Goal: Task Accomplishment & Management: Use online tool/utility

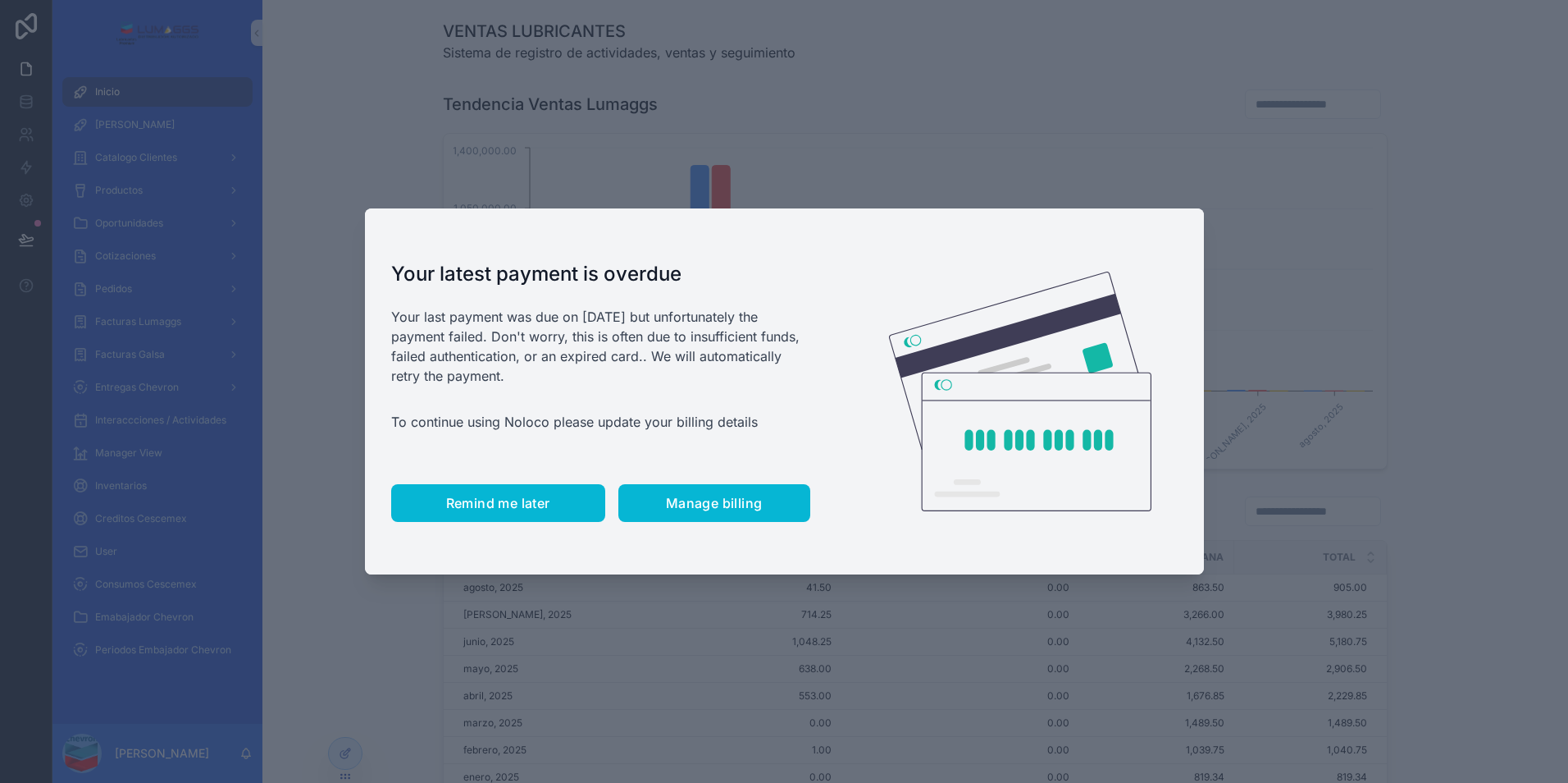
click at [450, 498] on span "Remind me later" at bounding box center [498, 503] width 104 height 17
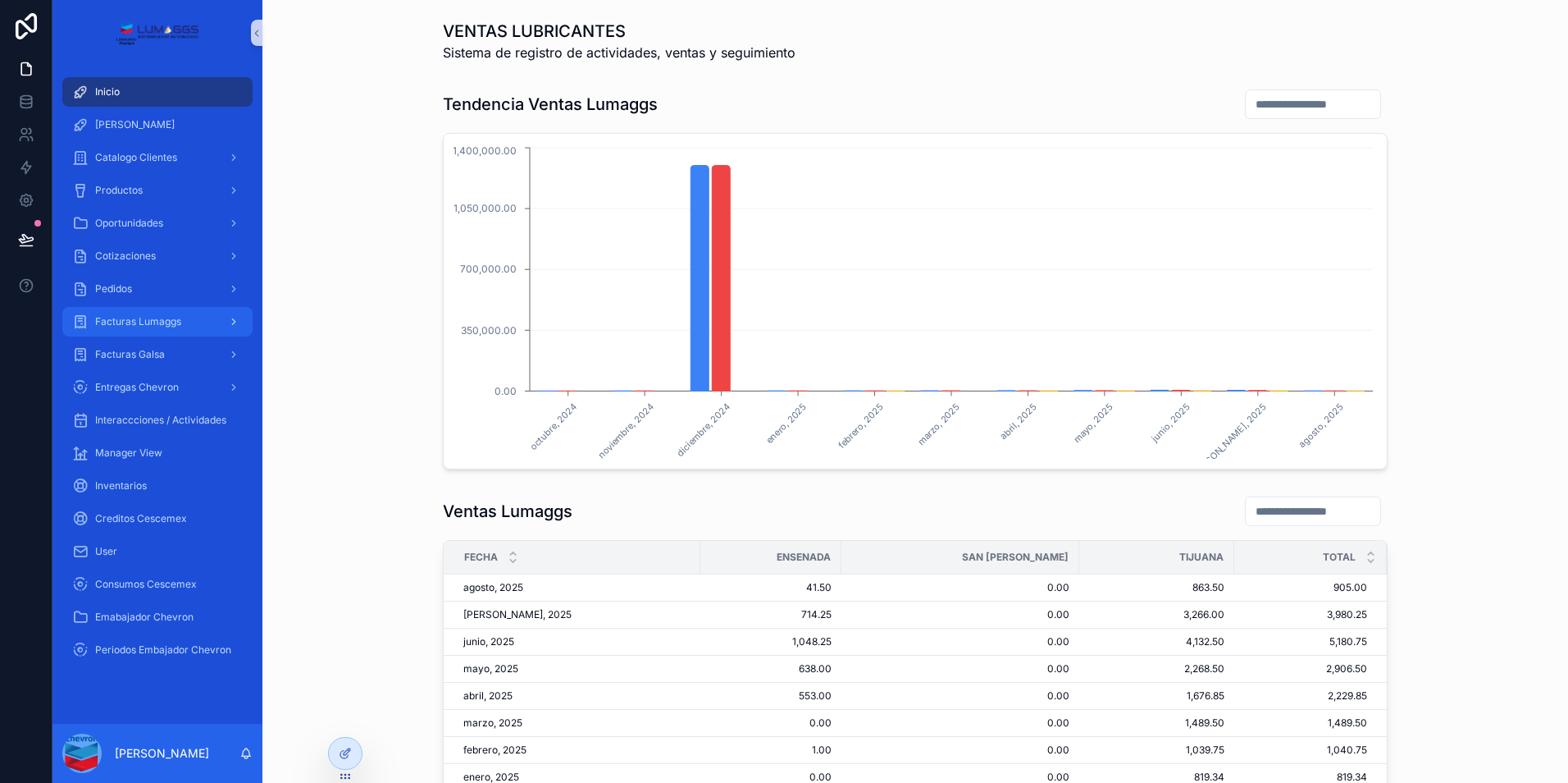
click at [150, 328] on div "Facturas Lumaggs" at bounding box center [157, 322] width 170 height 26
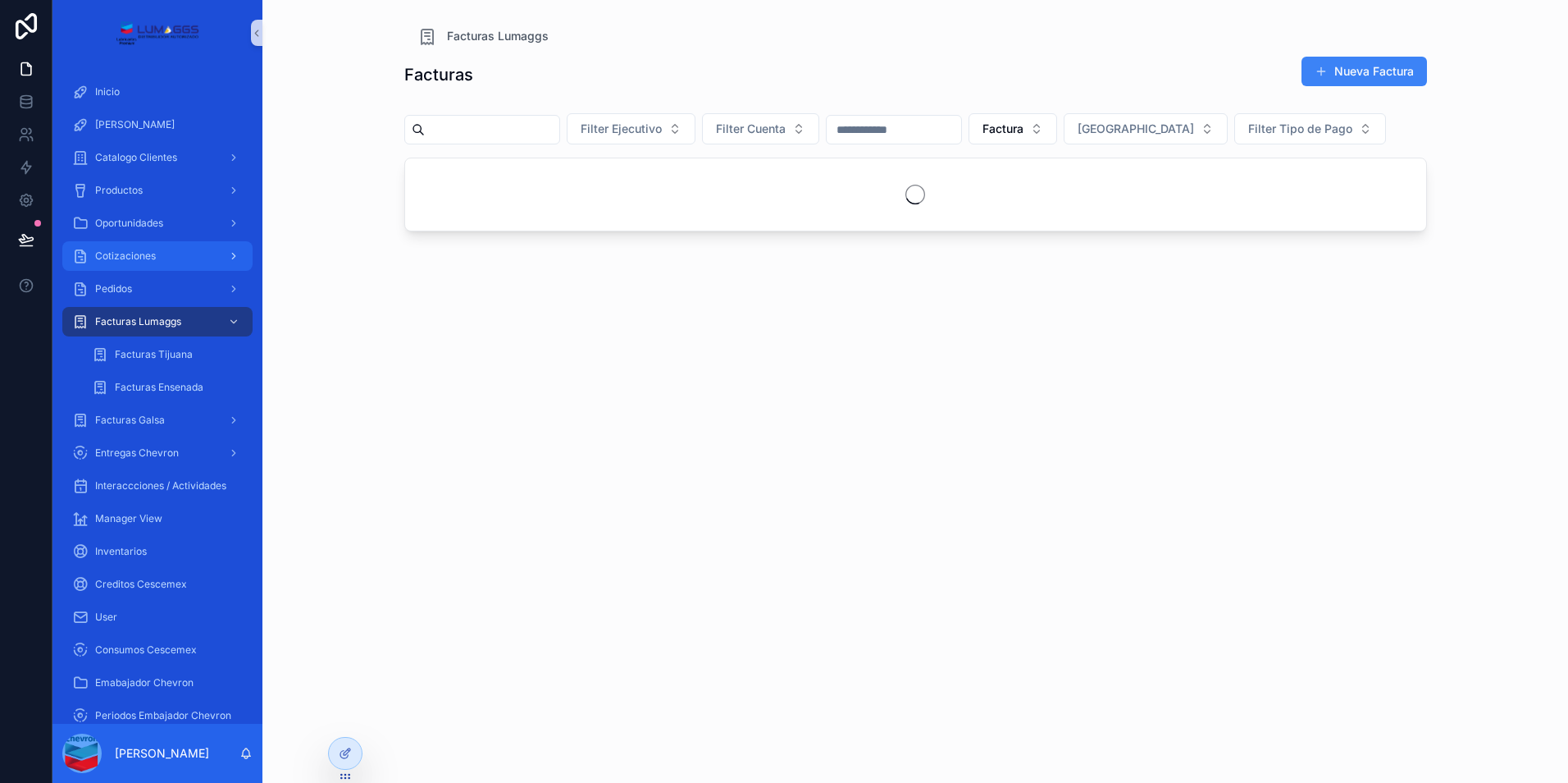
click at [144, 256] on span "Cotizaciones" at bounding box center [125, 256] width 60 height 13
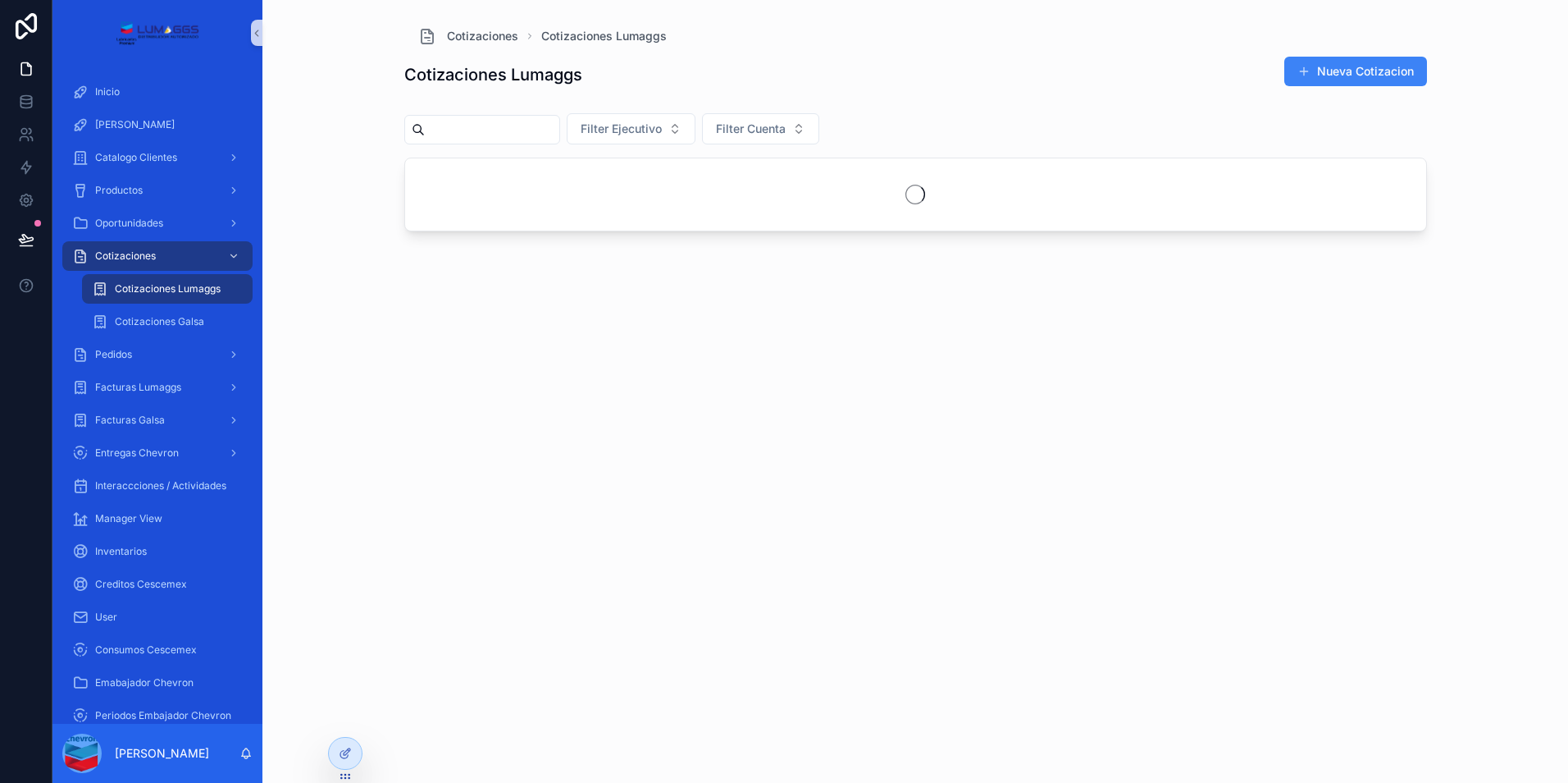
click at [147, 283] on span "Cotizaciones Lumaggs" at bounding box center [168, 289] width 106 height 13
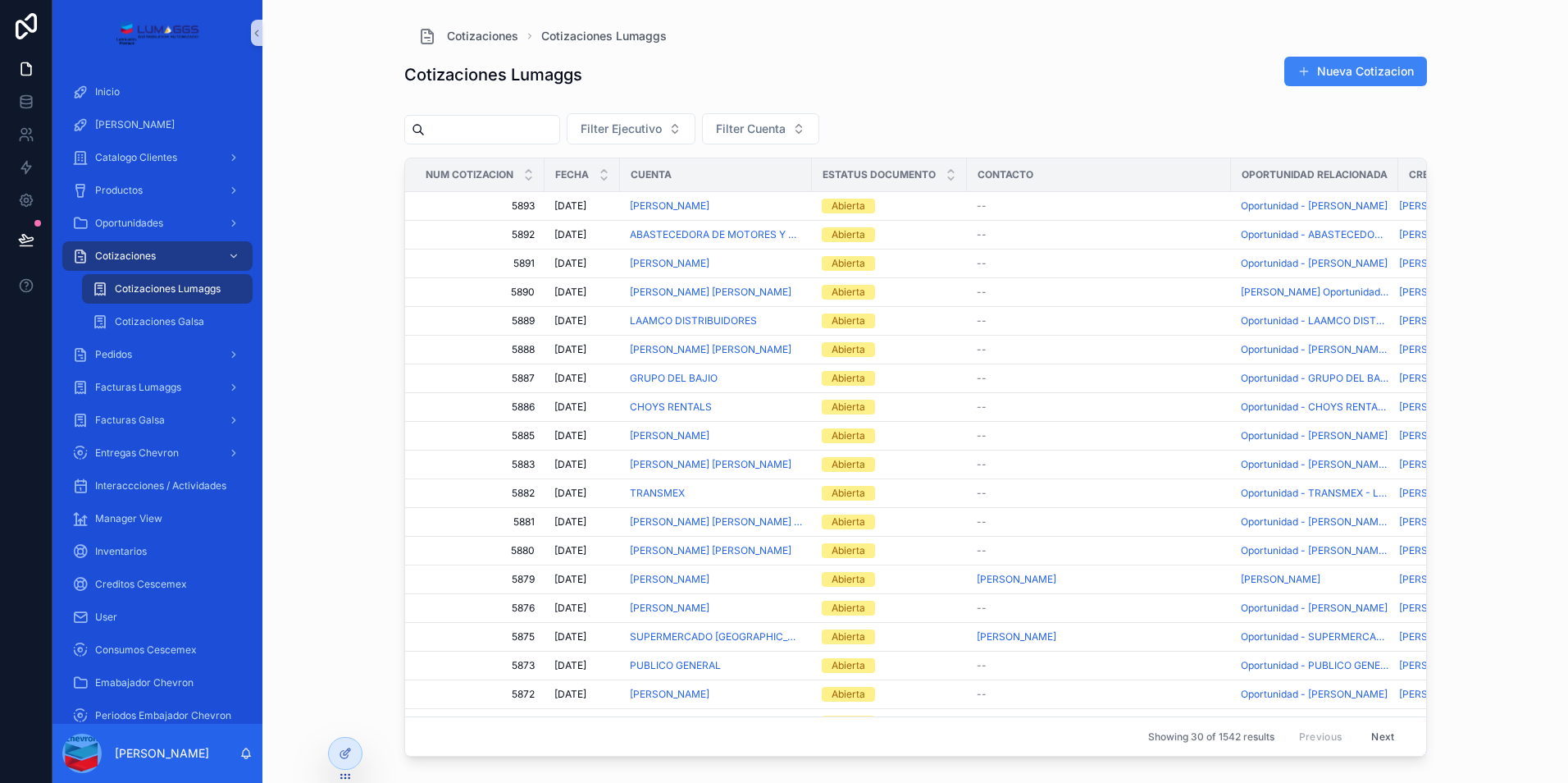
click at [381, 375] on div "Cotizaciones Cotizaciones Lumaggs Cotizaciones Lumaggs Nueva Cotizacion Filter …" at bounding box center [916, 391] width 1306 height 783
click at [691, 379] on span "GRUPO DEL BAJIO" at bounding box center [674, 379] width 88 height 13
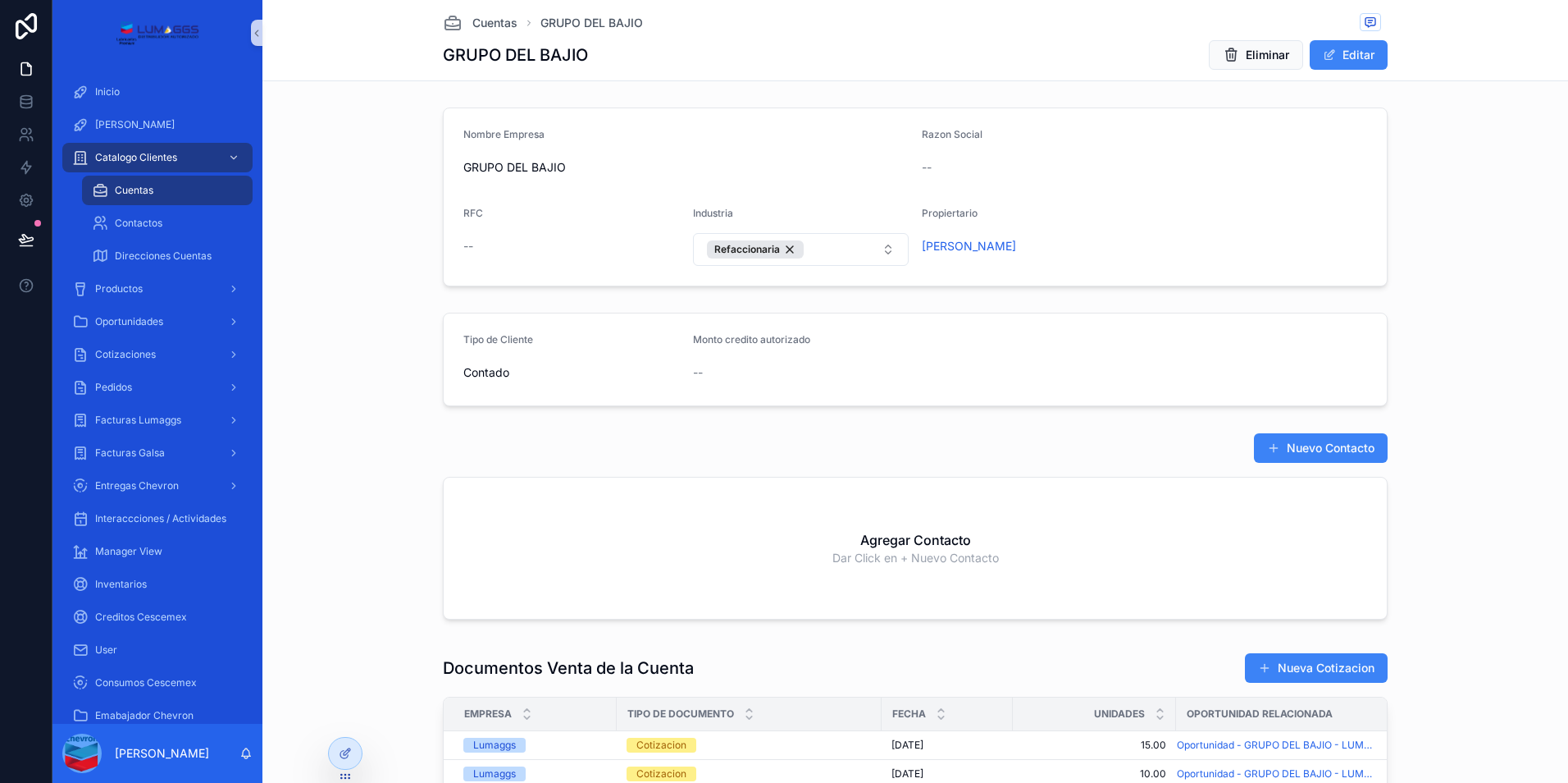
click at [177, 188] on div "Cuentas" at bounding box center [167, 190] width 151 height 26
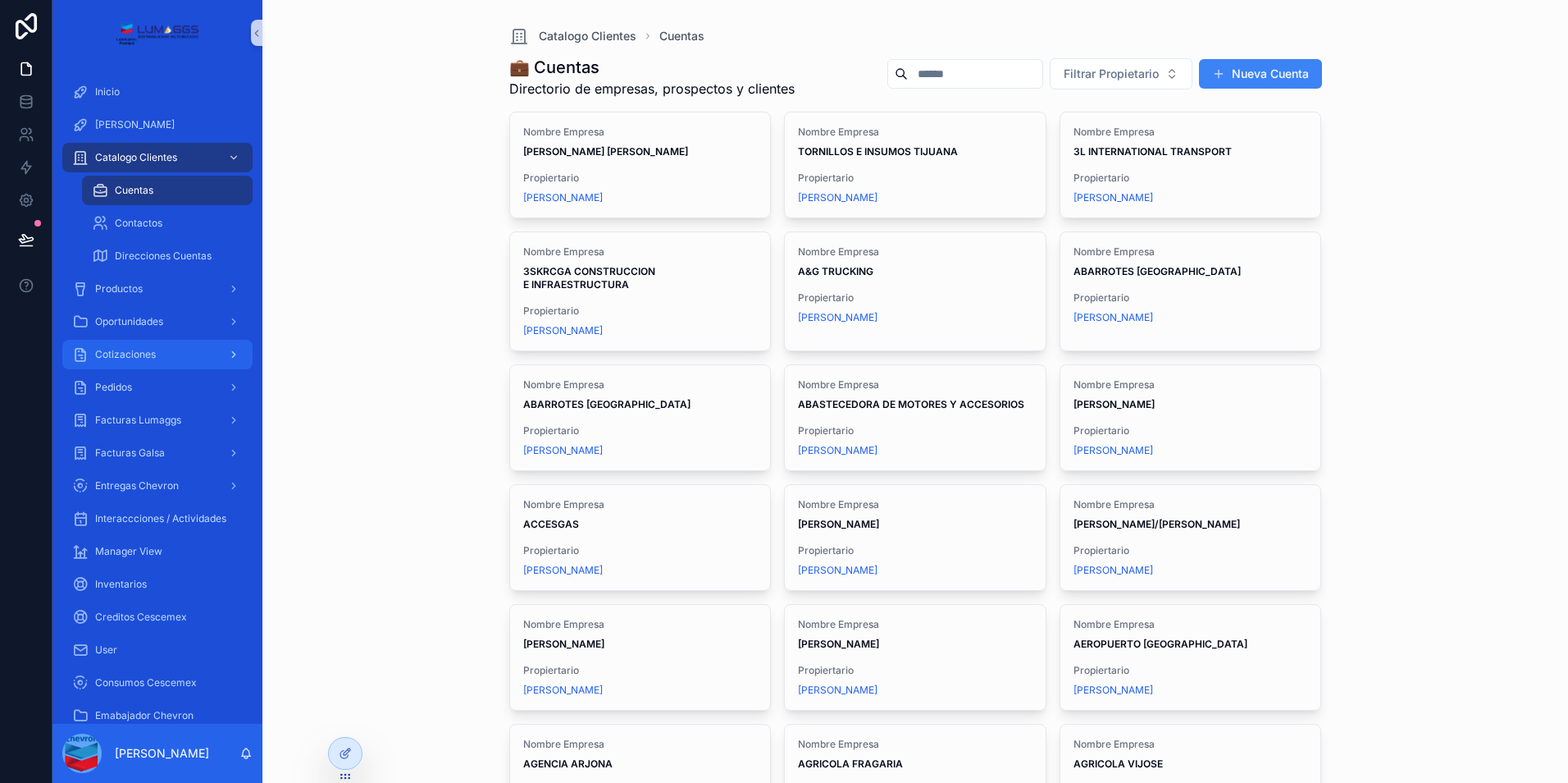
click at [160, 350] on div "Cotizaciones" at bounding box center [157, 355] width 170 height 26
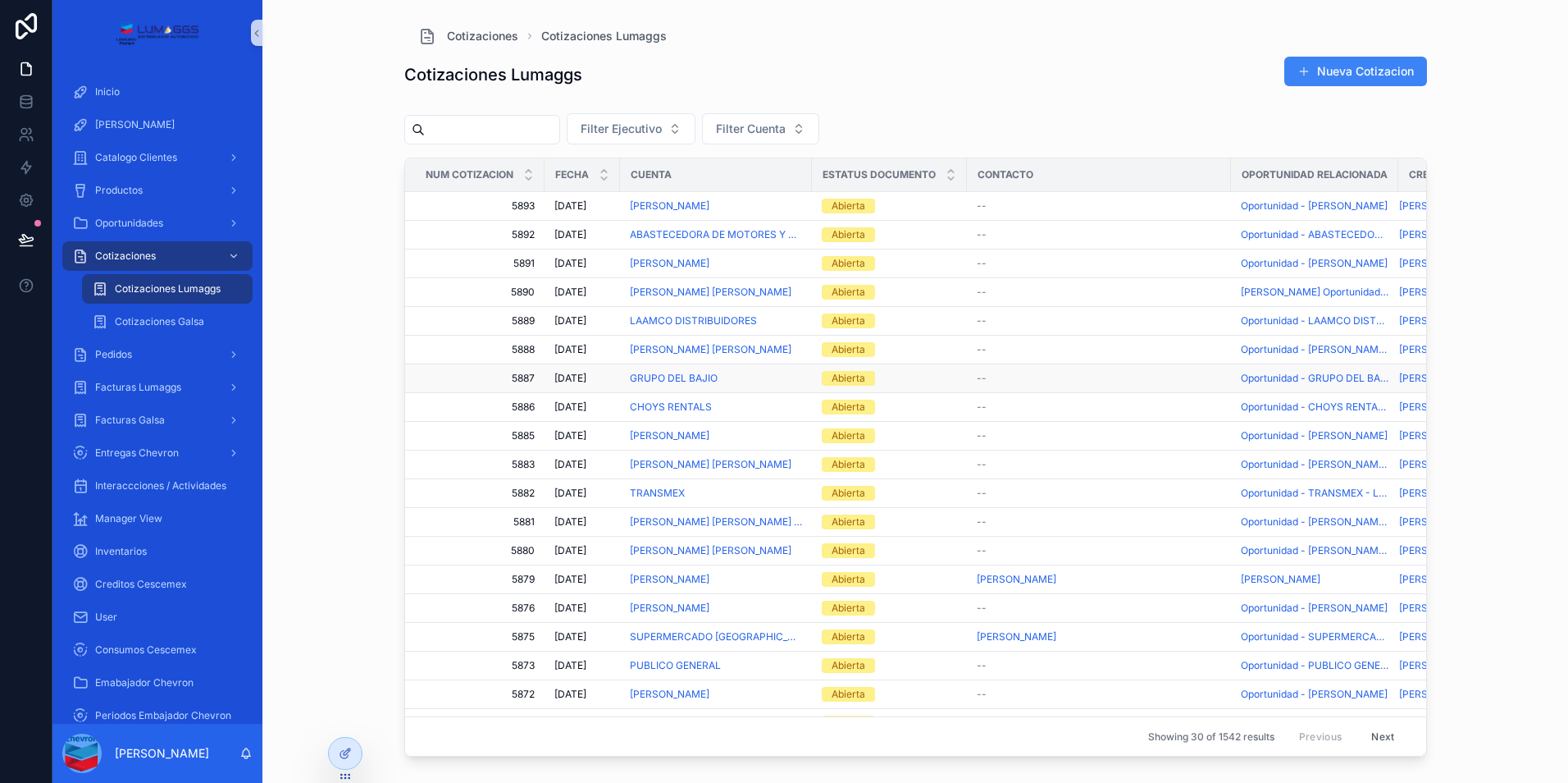
click at [522, 376] on span "5887" at bounding box center [479, 379] width 110 height 13
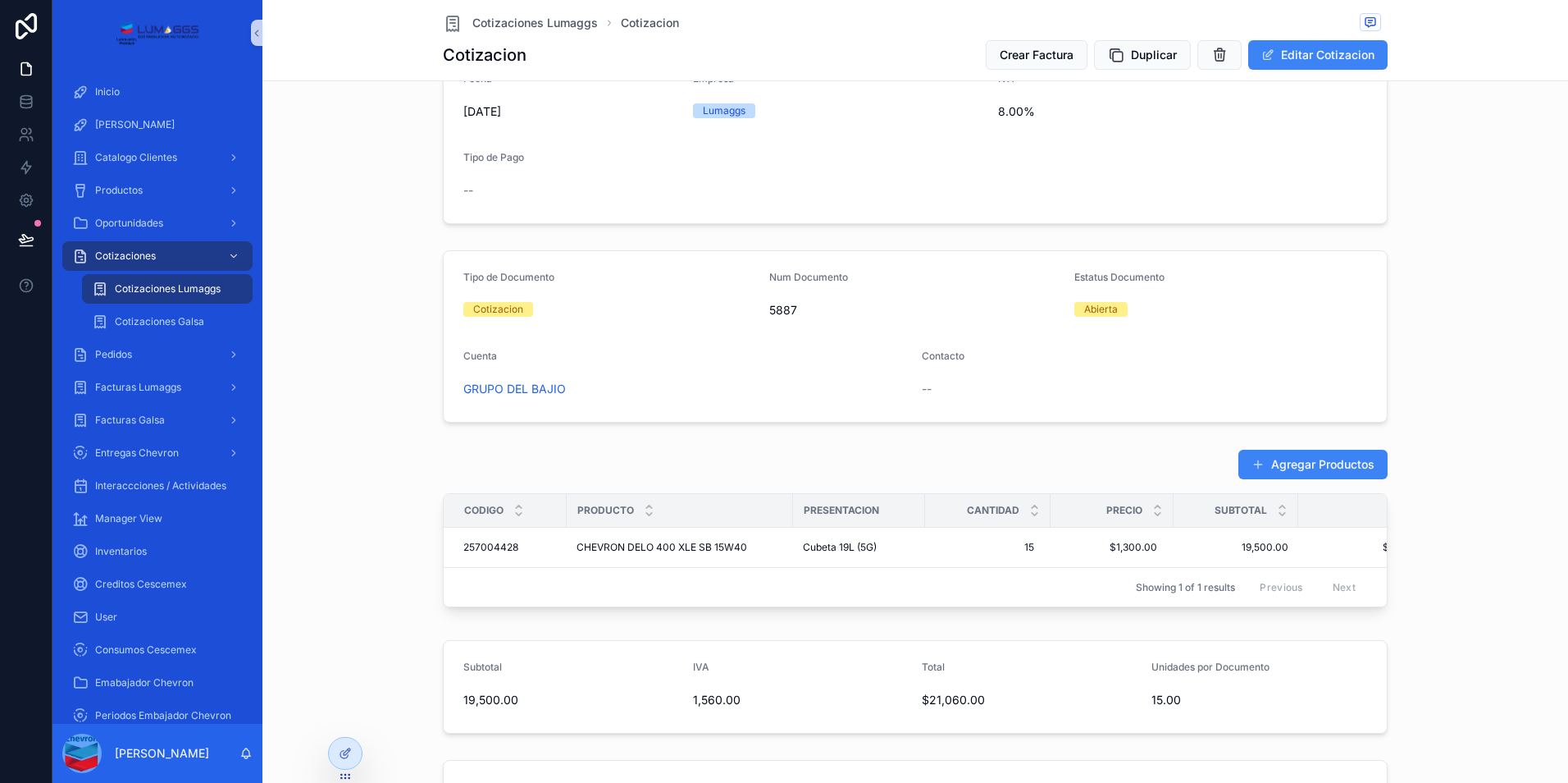
scroll to position [82, 0]
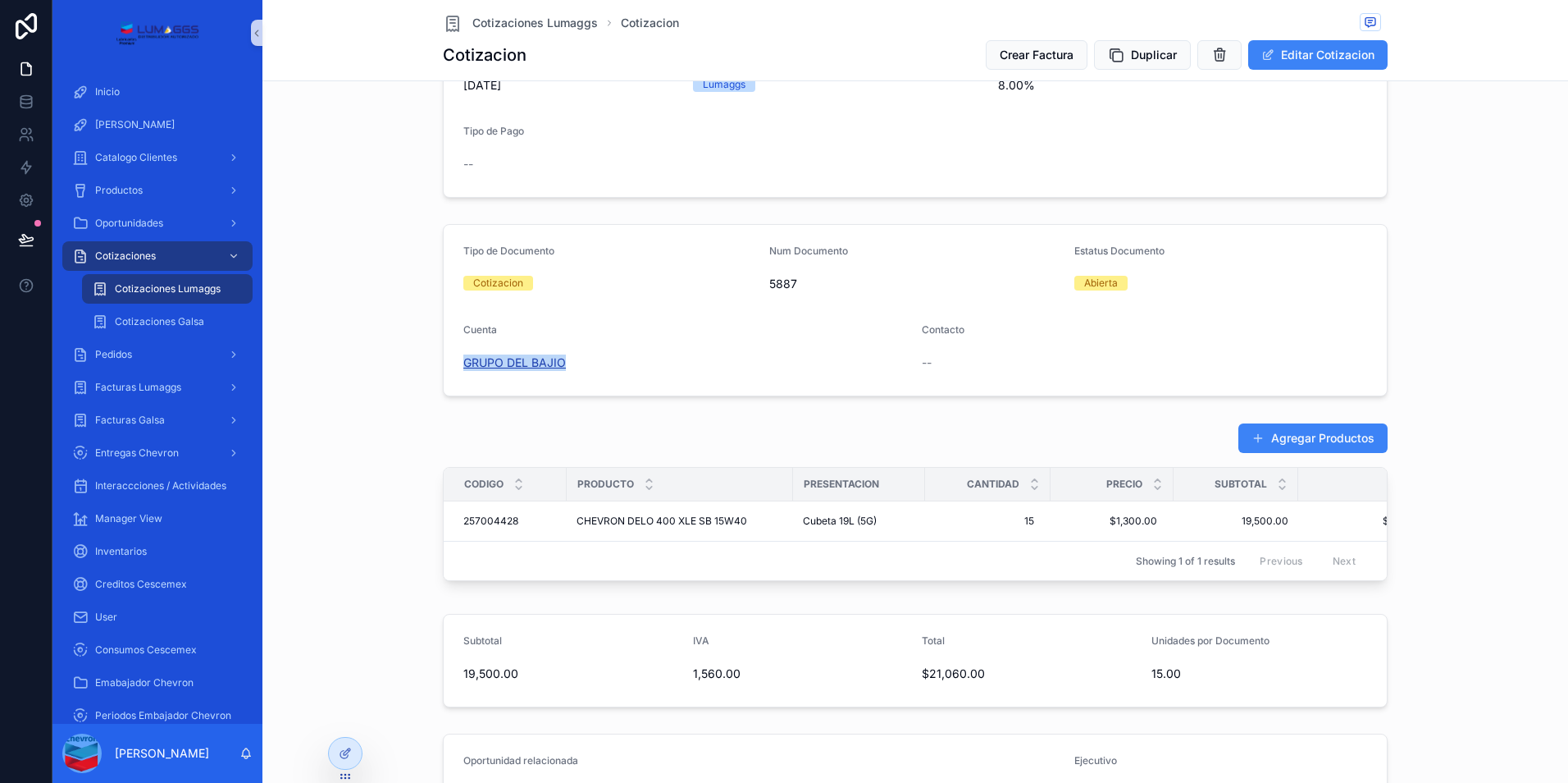
drag, startPoint x: 565, startPoint y: 368, endPoint x: 458, endPoint y: 365, distance: 107.0
click at [464, 365] on div "GRUPO DEL BAJIO" at bounding box center [686, 363] width 446 height 17
copy span "GRUPO DEL BAJIO"
click at [622, 432] on div "Agregar Productos" at bounding box center [915, 438] width 945 height 31
click at [180, 289] on span "Cotizaciones Lumaggs" at bounding box center [168, 289] width 106 height 13
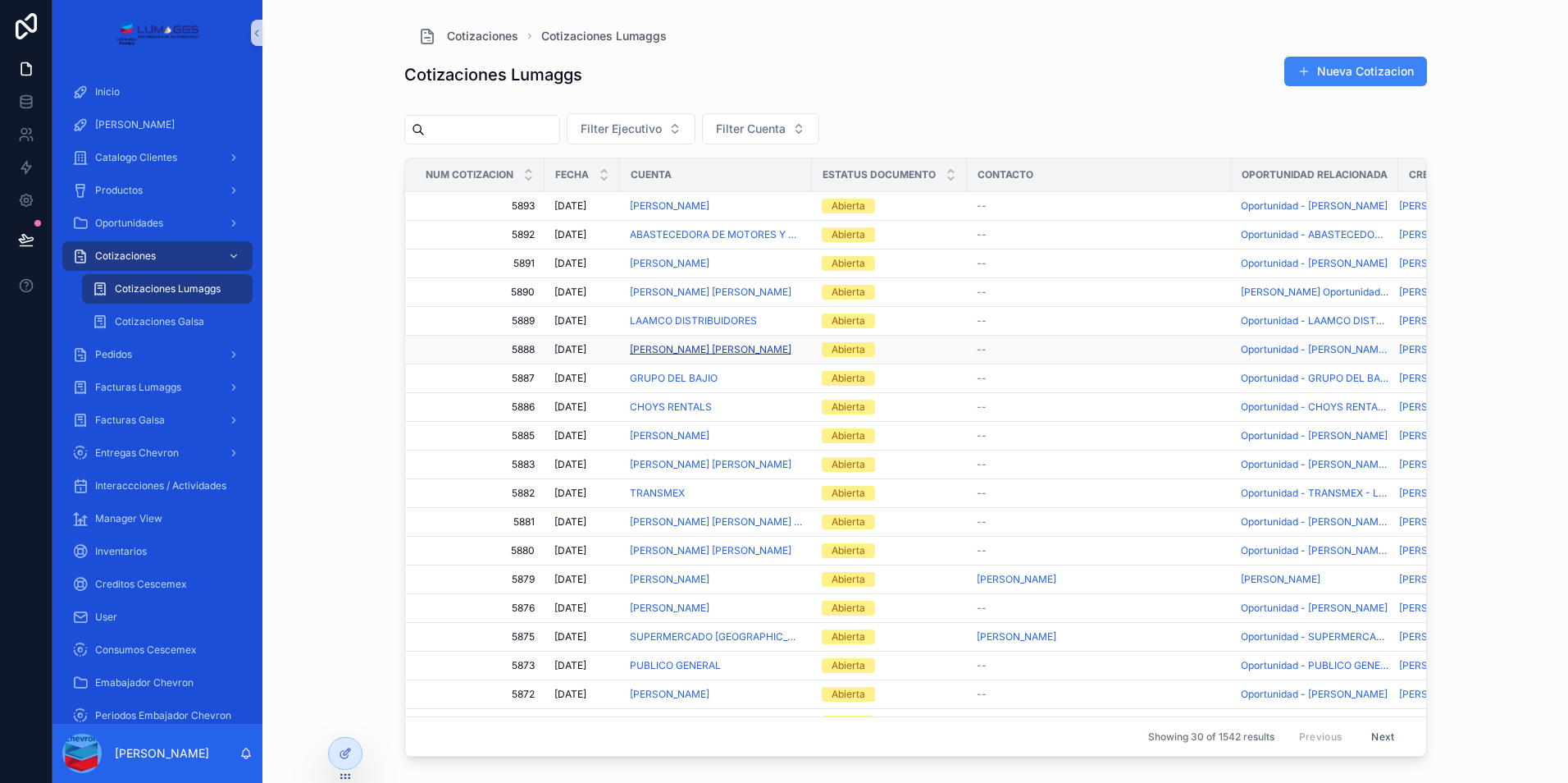
click at [713, 343] on span "[PERSON_NAME] [PERSON_NAME]" at bounding box center [710, 350] width 161 height 13
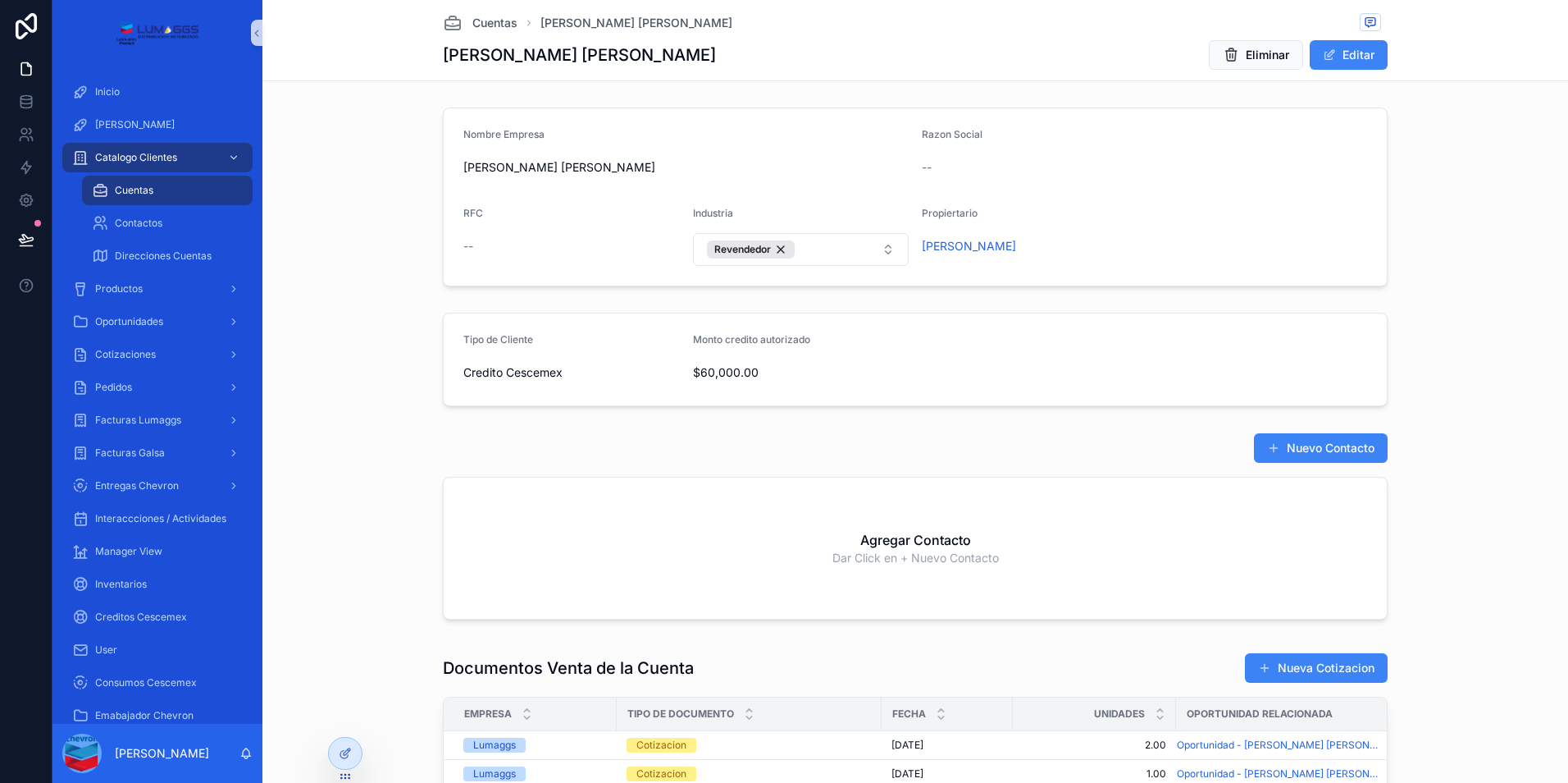
click at [1521, 472] on div "Nuevo Contacto Agregar Contacto Dar Click en + Nuevo Contacto" at bounding box center [915, 529] width 1293 height 207
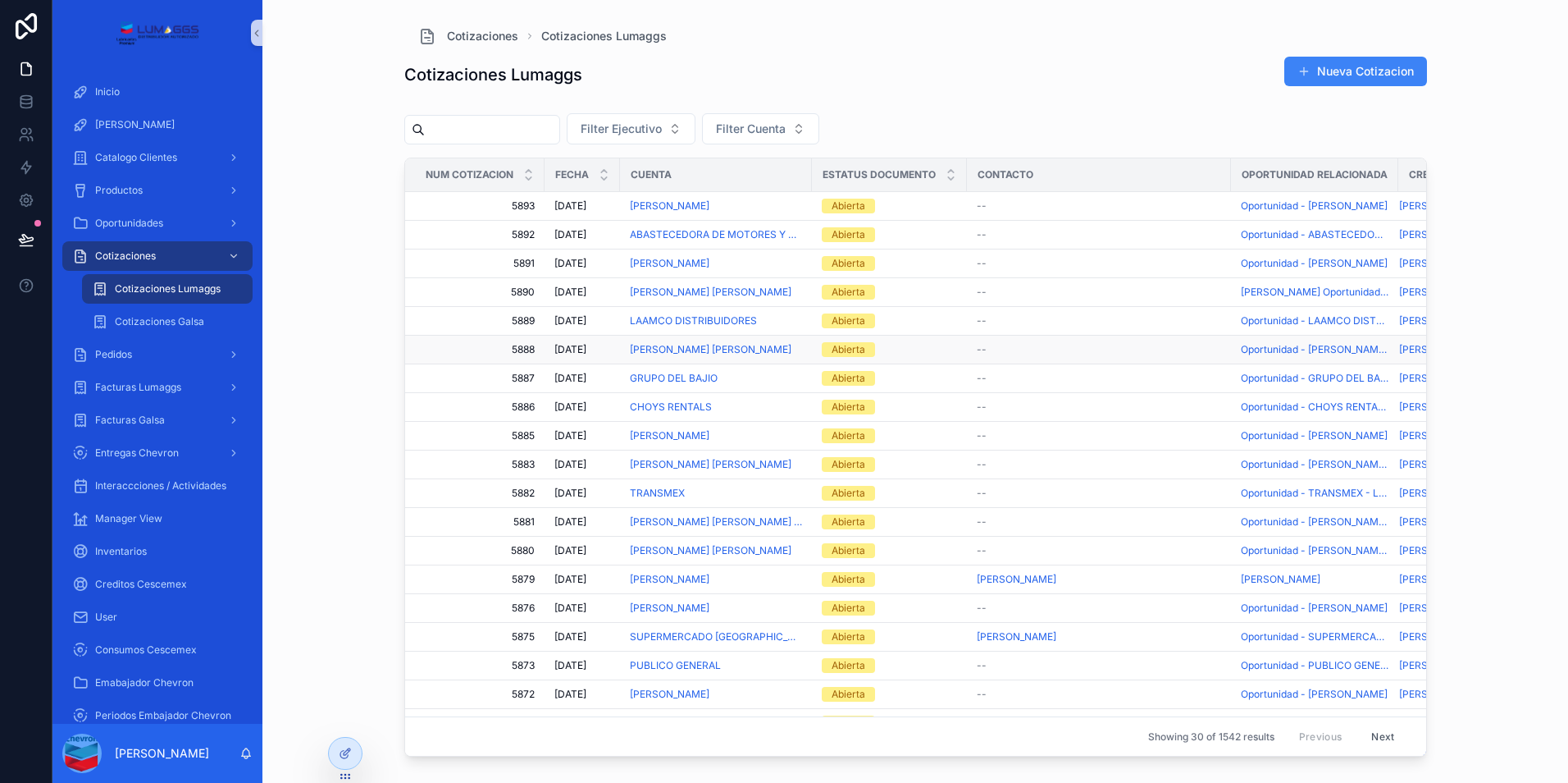
click at [516, 346] on span "5888" at bounding box center [479, 350] width 110 height 13
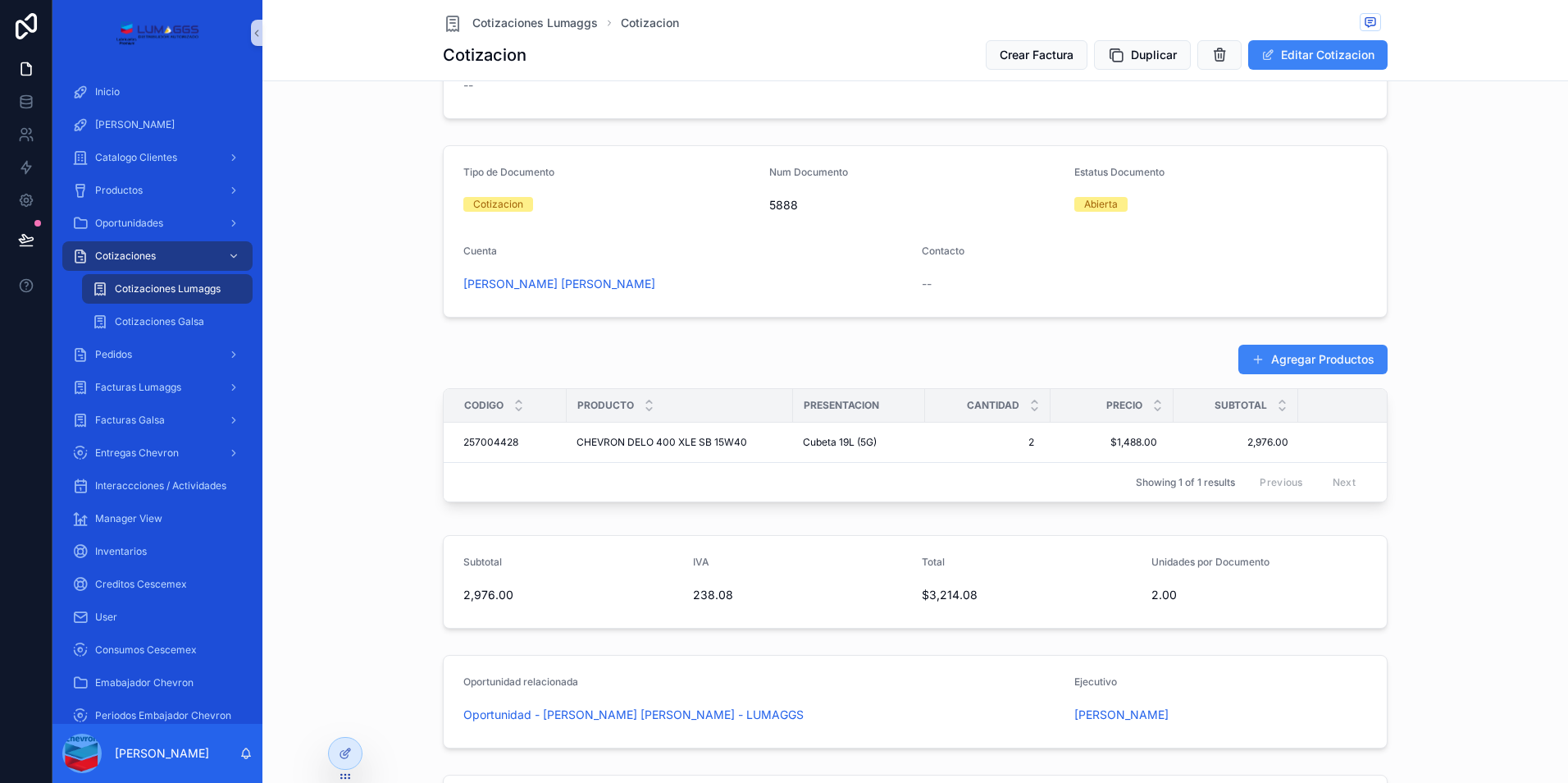
scroll to position [164, 0]
drag, startPoint x: 692, startPoint y: 292, endPoint x: 455, endPoint y: 286, distance: 237.1
click at [455, 286] on form "Tipo de Documento Cotizacion Num Documento 5888 Estatus Documento Abierta Cuent…" at bounding box center [915, 228] width 943 height 170
copy span "[PERSON_NAME] [PERSON_NAME]"
click at [417, 350] on div "Agregar Productos Codigo Producto Presentacion Cantidad Precio Subtotal Total 2…" at bounding box center [915, 423] width 1293 height 178
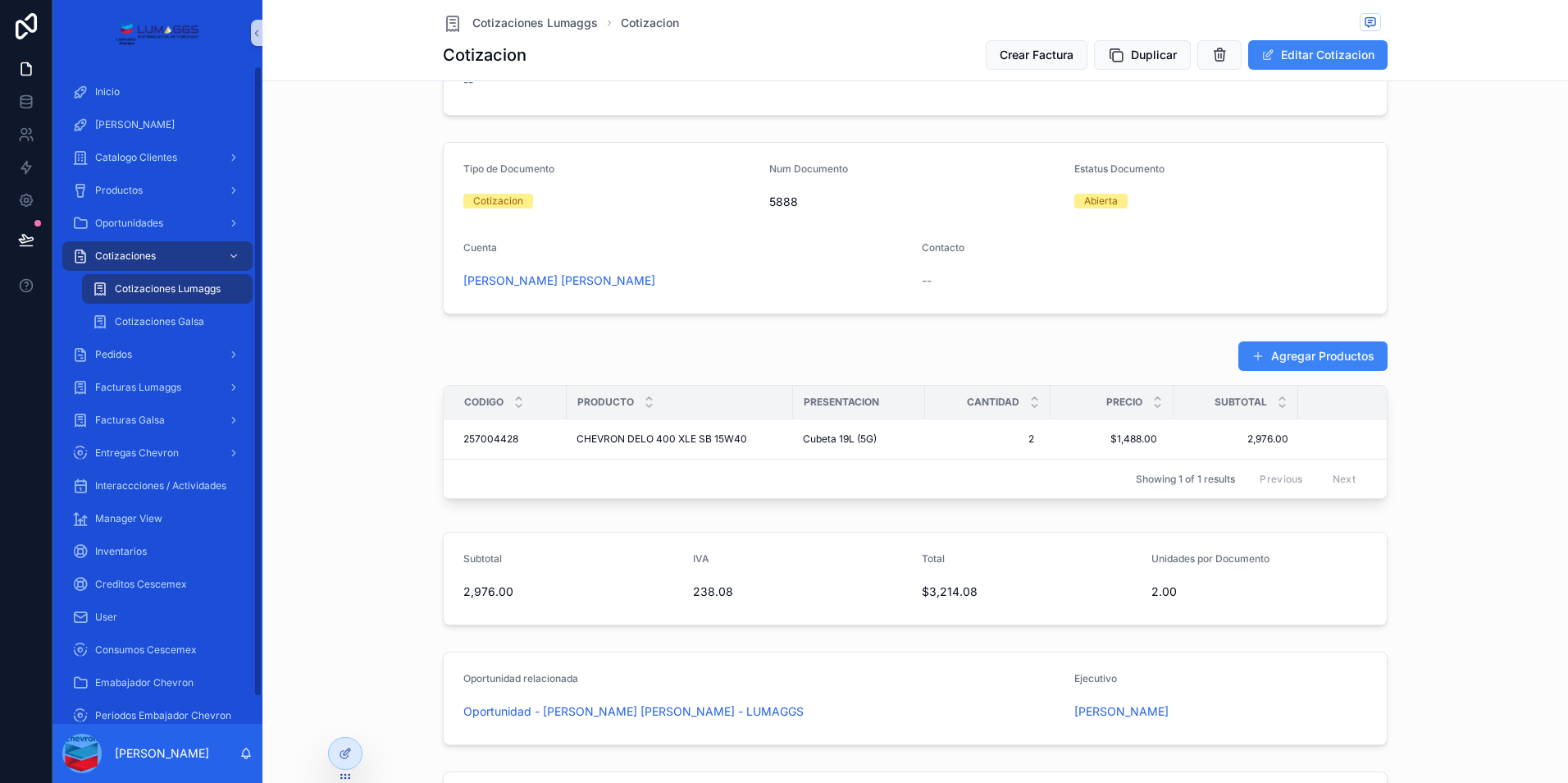
click at [211, 278] on div "Cotizaciones Lumaggs" at bounding box center [167, 289] width 151 height 26
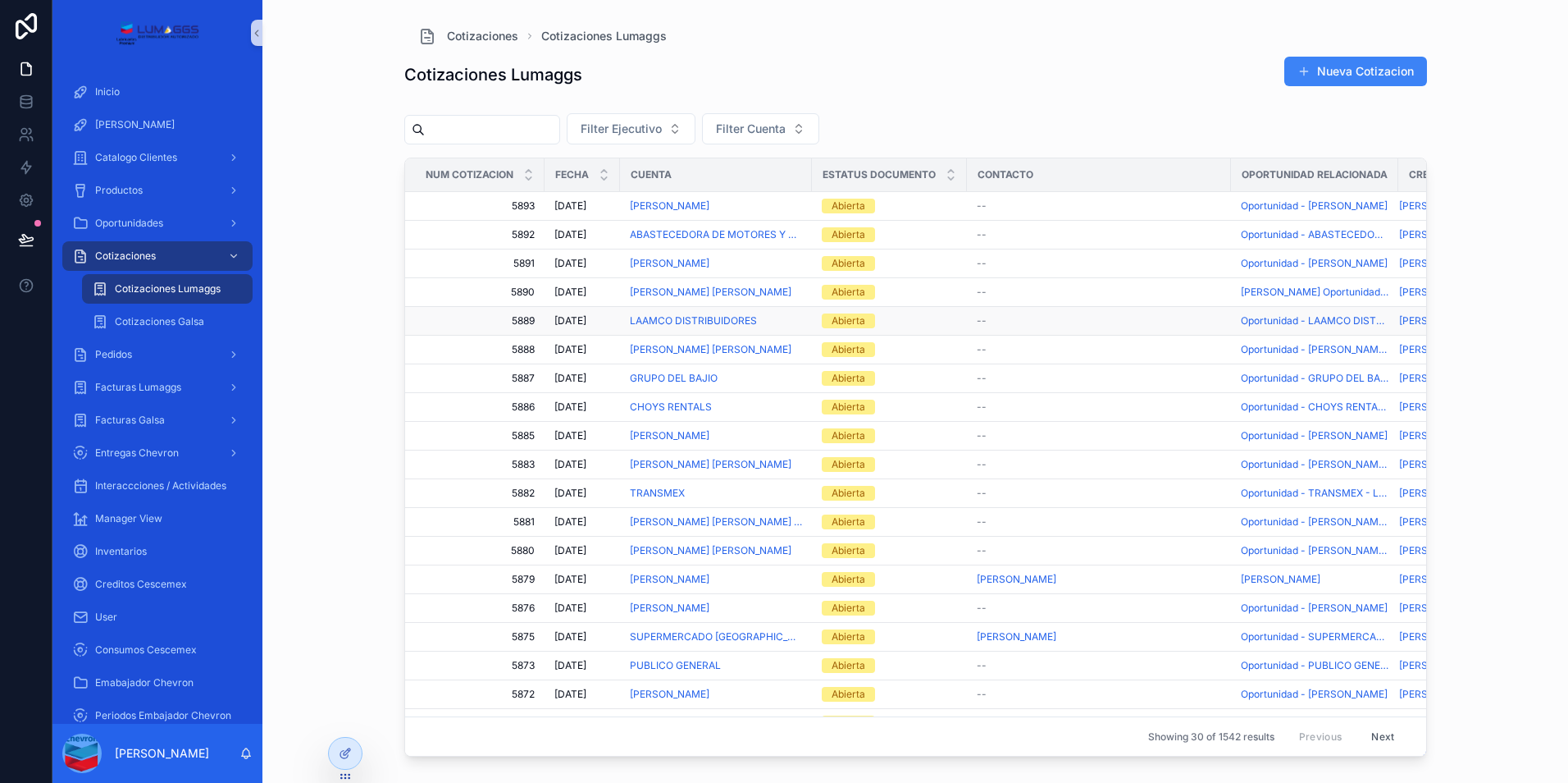
click at [521, 318] on span "5889" at bounding box center [479, 321] width 110 height 13
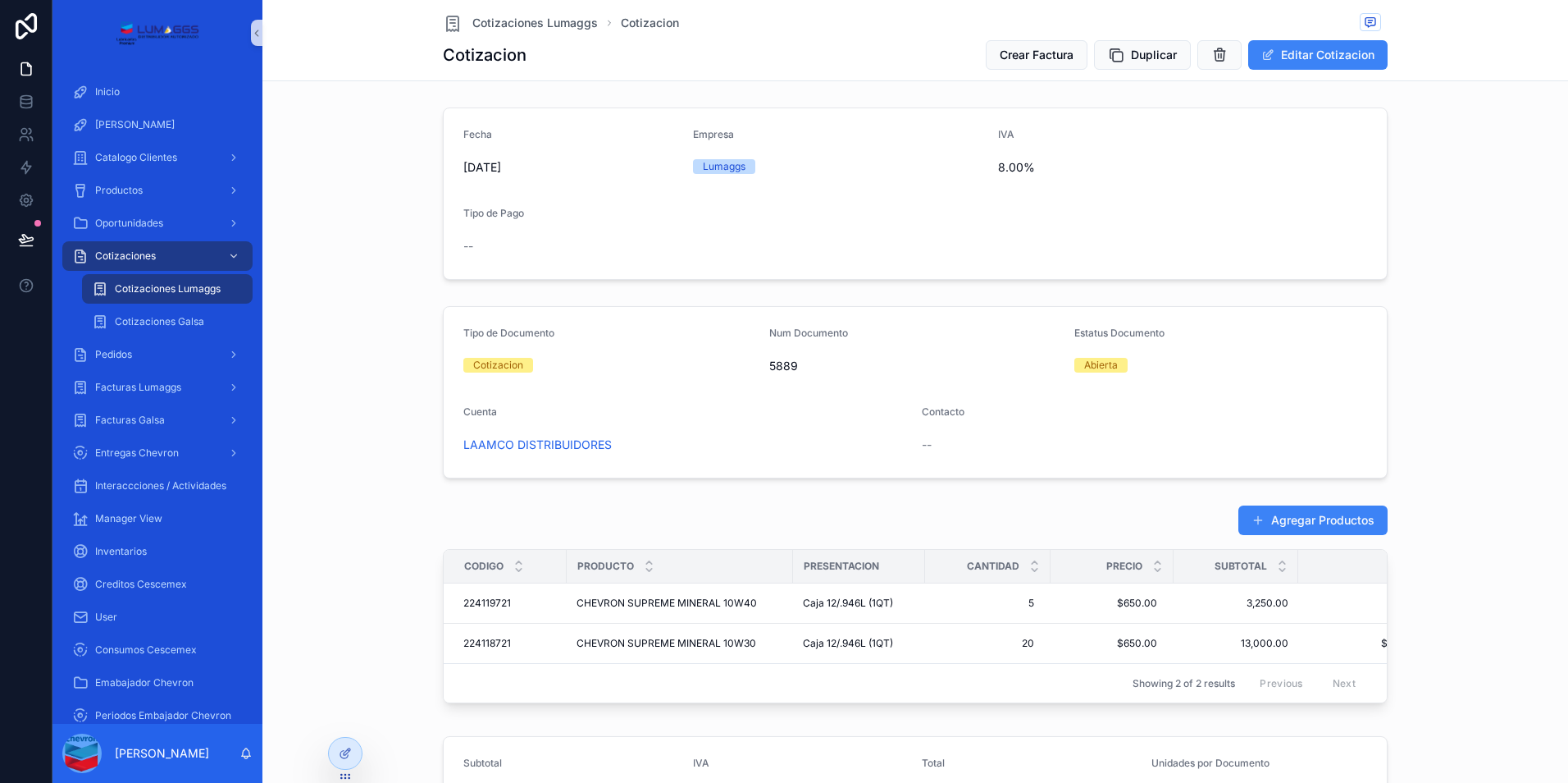
scroll to position [82, 0]
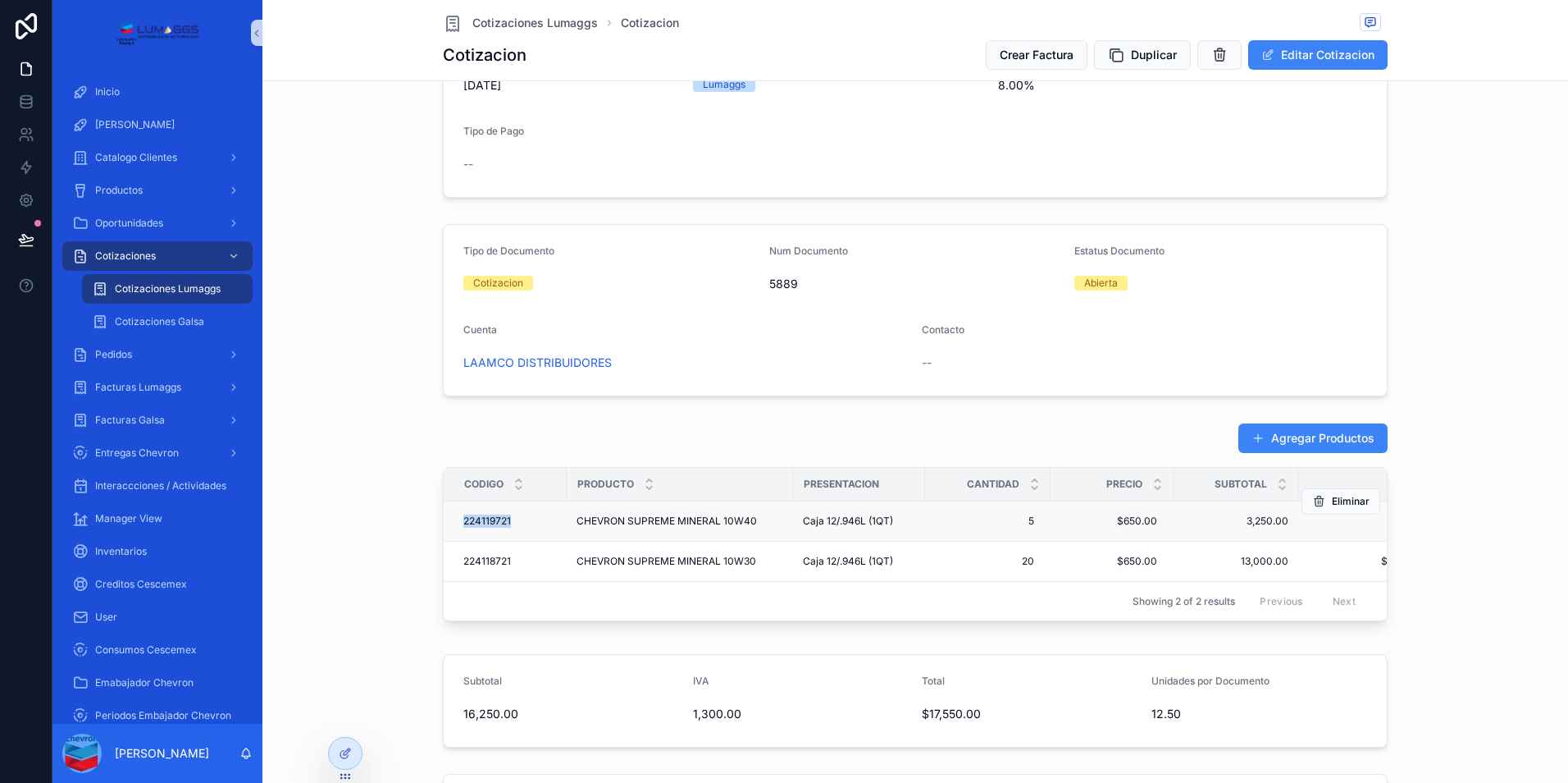
drag, startPoint x: 506, startPoint y: 530, endPoint x: 439, endPoint y: 535, distance: 67.2
click at [444, 535] on td "224119721 224119721" at bounding box center [505, 521] width 123 height 41
copy span "224119721"
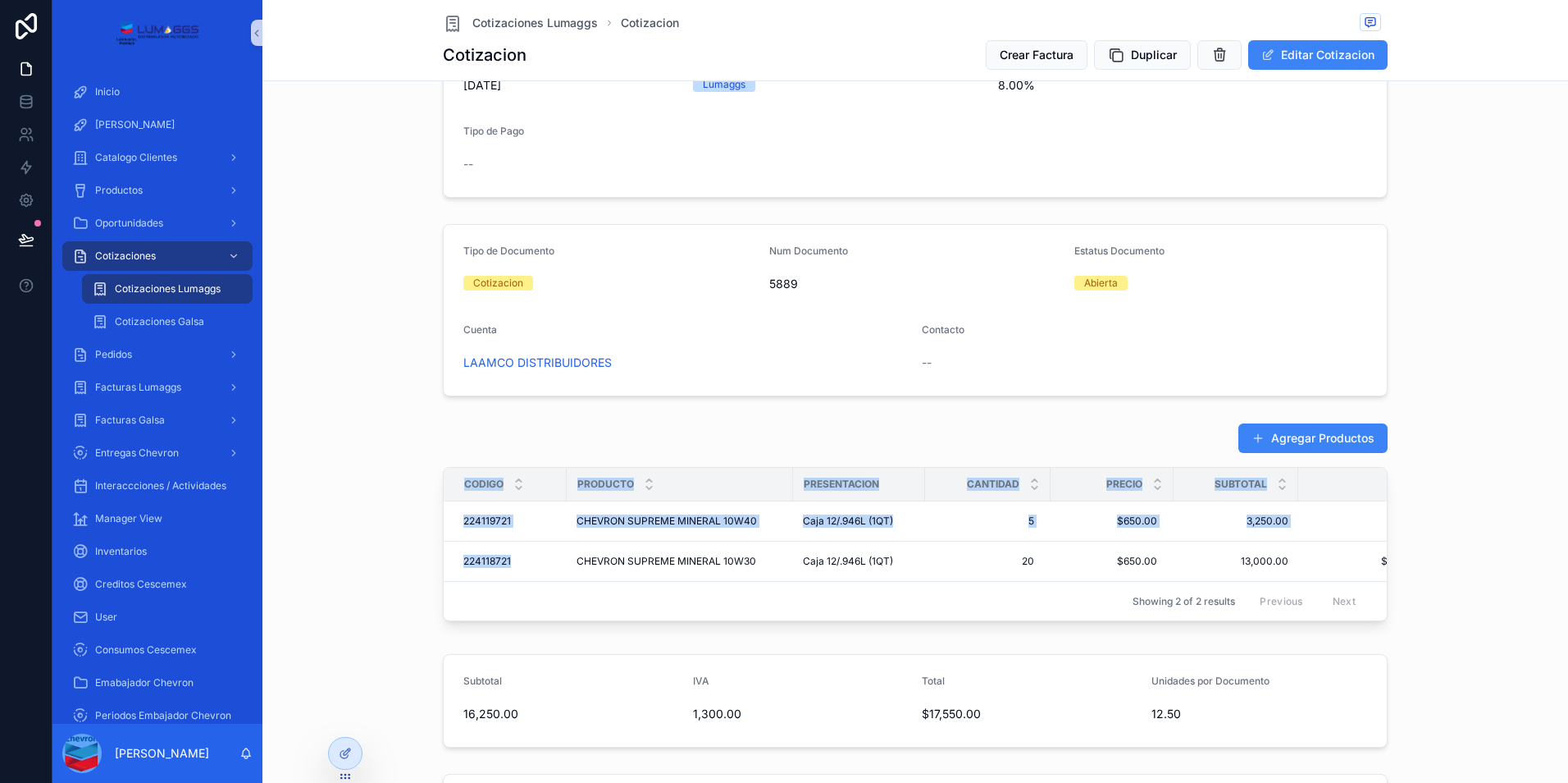
drag, startPoint x: 512, startPoint y: 570, endPoint x: 436, endPoint y: 570, distance: 76.0
click at [436, 570] on div "Agregar Productos Codigo Producto Presentacion Cantidad Precio Subtotal Total 2…" at bounding box center [915, 525] width 1293 height 218
click at [510, 570] on td "224118721 224118721" at bounding box center [505, 561] width 123 height 41
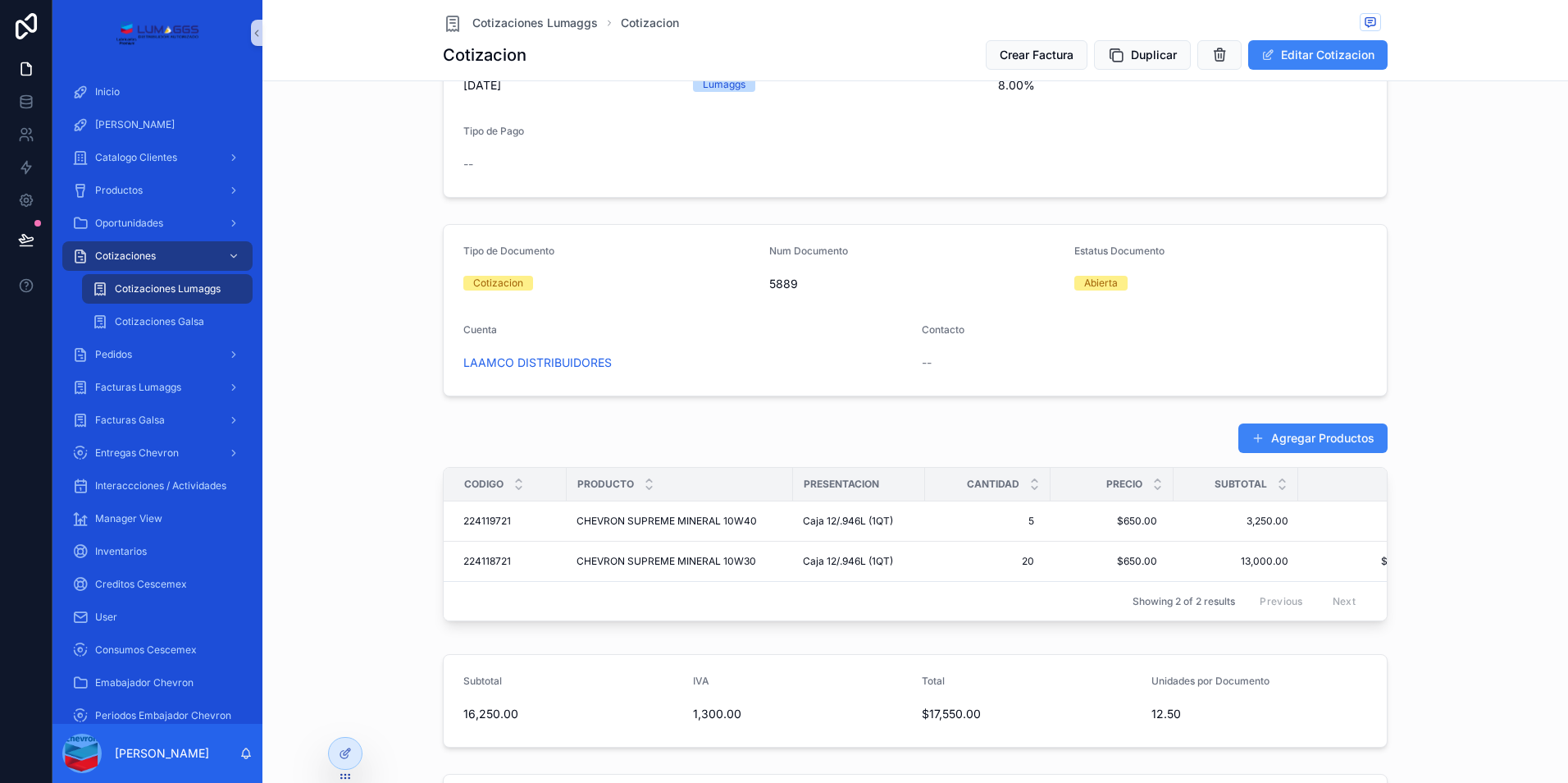
click at [515, 581] on div "Showing 2 of 2 results Previous Next" at bounding box center [915, 601] width 943 height 40
drag, startPoint x: 510, startPoint y: 571, endPoint x: 441, endPoint y: 570, distance: 69.0
click at [444, 570] on td "224118721 224118721" at bounding box center [505, 561] width 123 height 41
copy span "224118721"
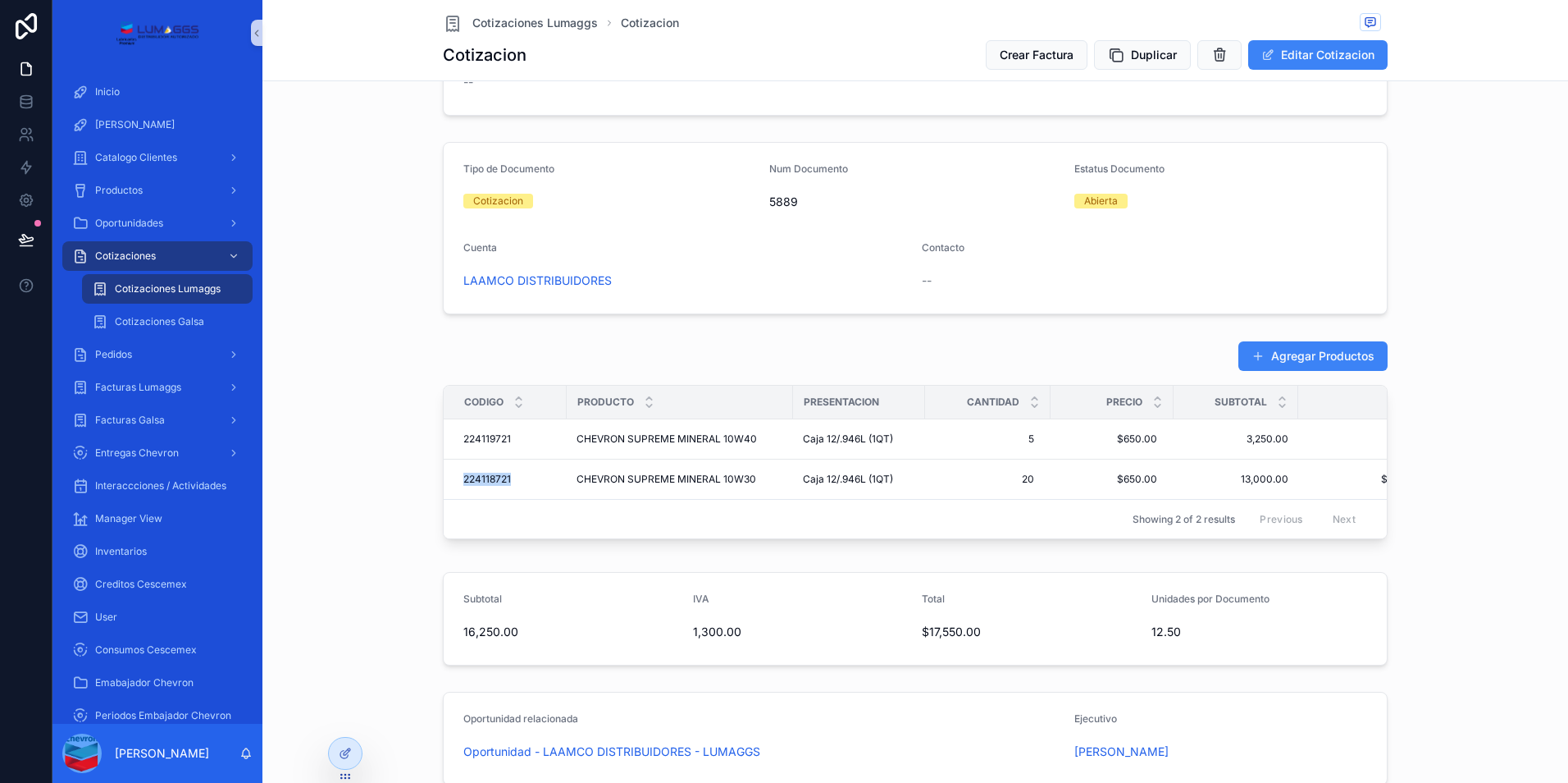
scroll to position [246, 0]
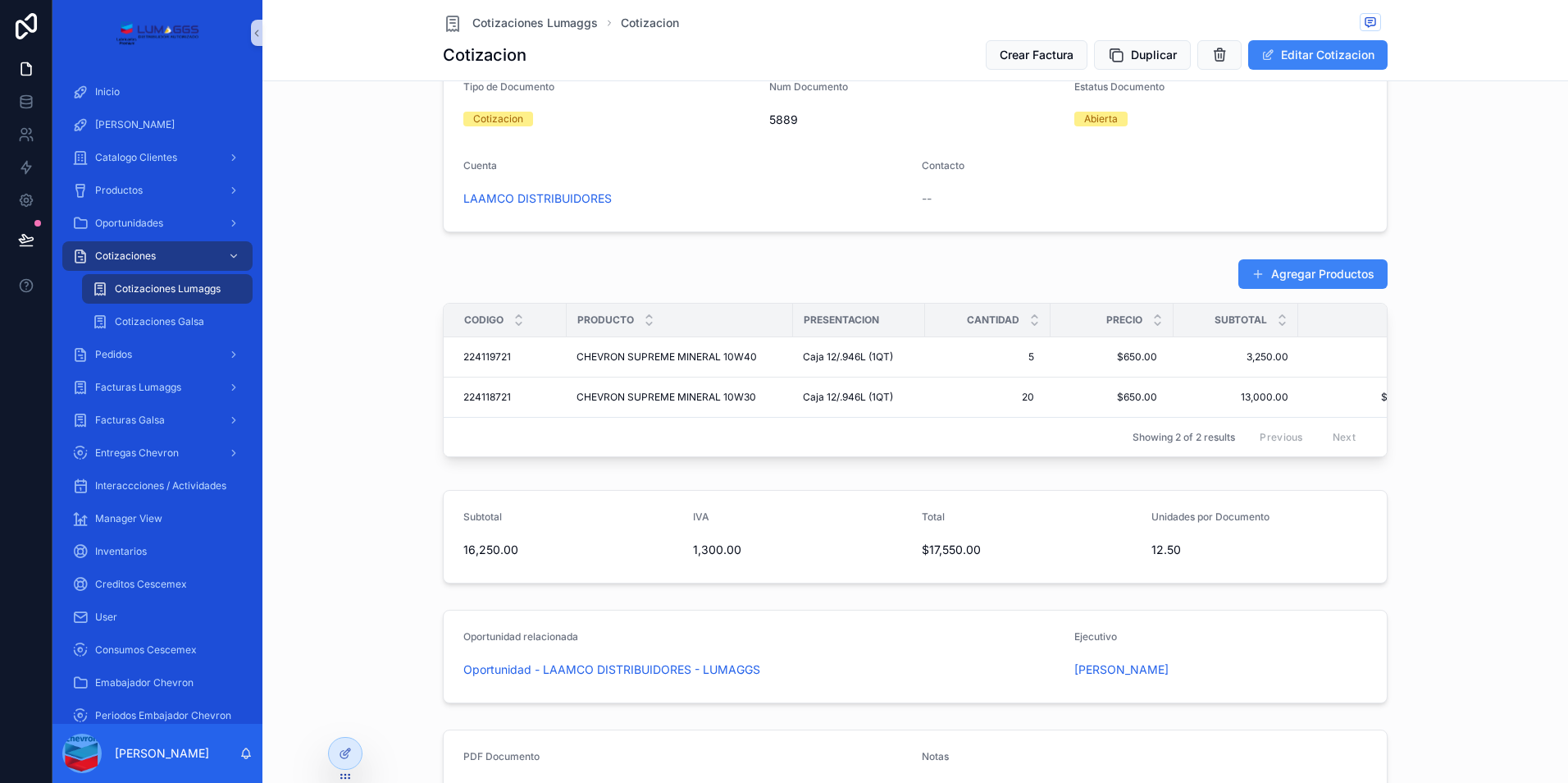
click at [448, 260] on div "Agregar Productos" at bounding box center [915, 275] width 945 height 31
